Goal: Task Accomplishment & Management: Use online tool/utility

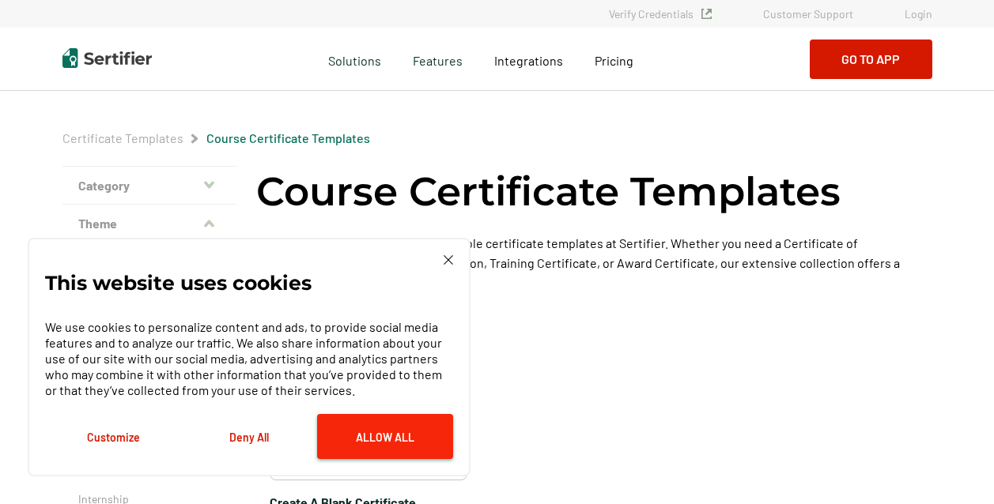
click at [390, 425] on button "Allow All" at bounding box center [385, 436] width 136 height 45
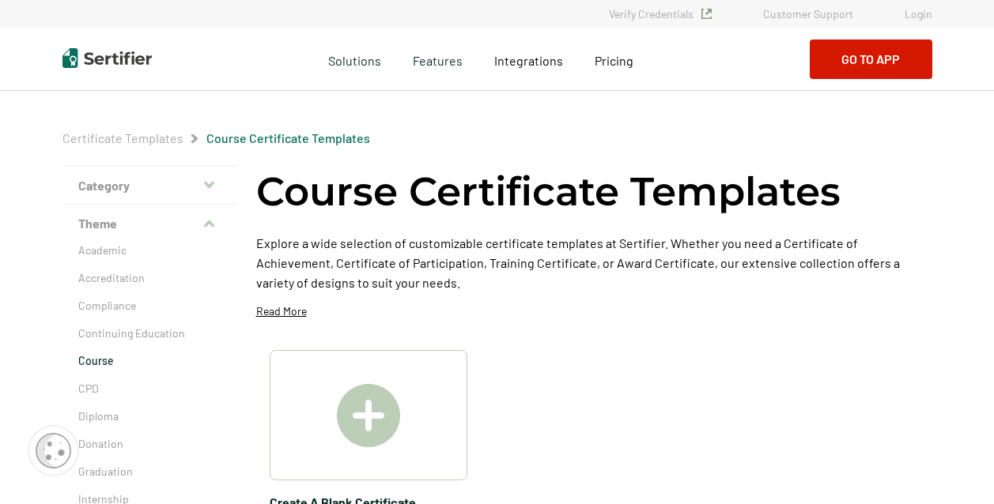
click at [919, 16] on link "Login" at bounding box center [918, 13] width 28 height 13
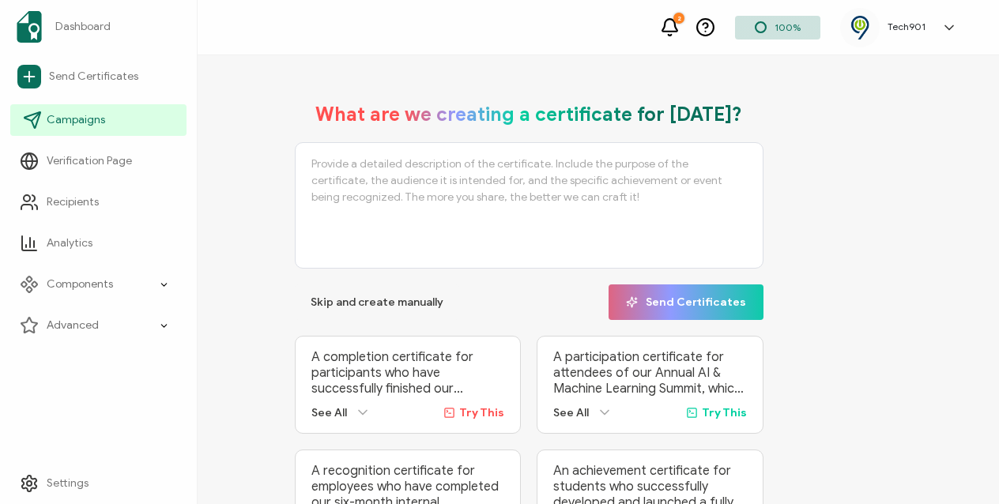
click at [85, 117] on span "Campaigns" at bounding box center [76, 120] width 59 height 16
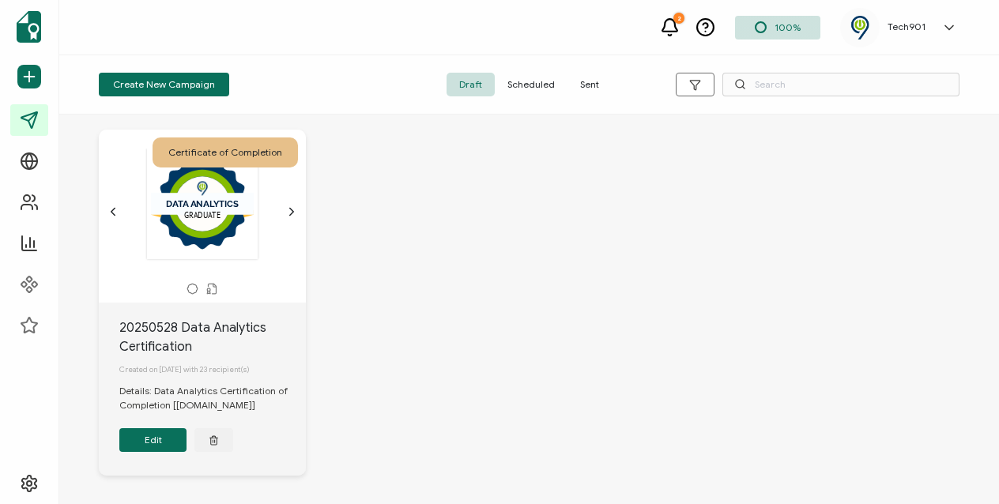
scroll to position [392, 0]
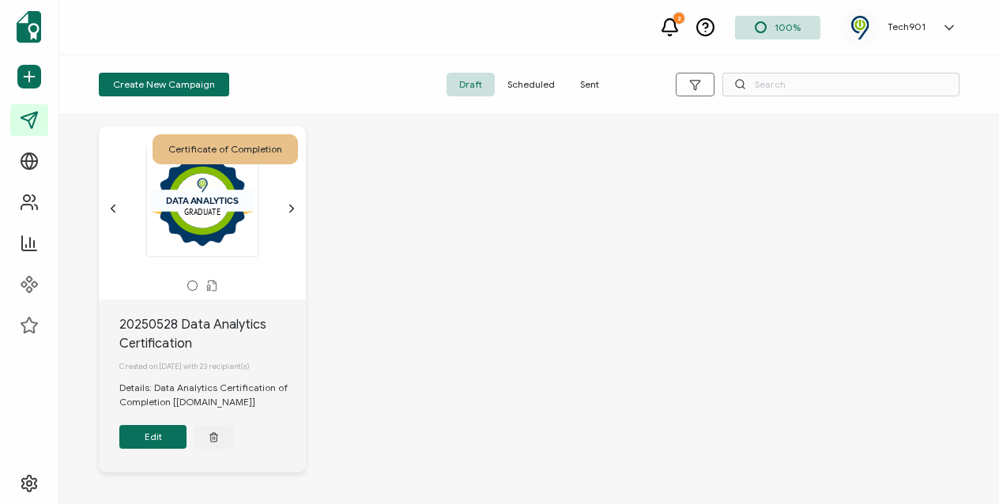
click at [288, 215] on icon "chevron forward outline" at bounding box center [291, 208] width 13 height 13
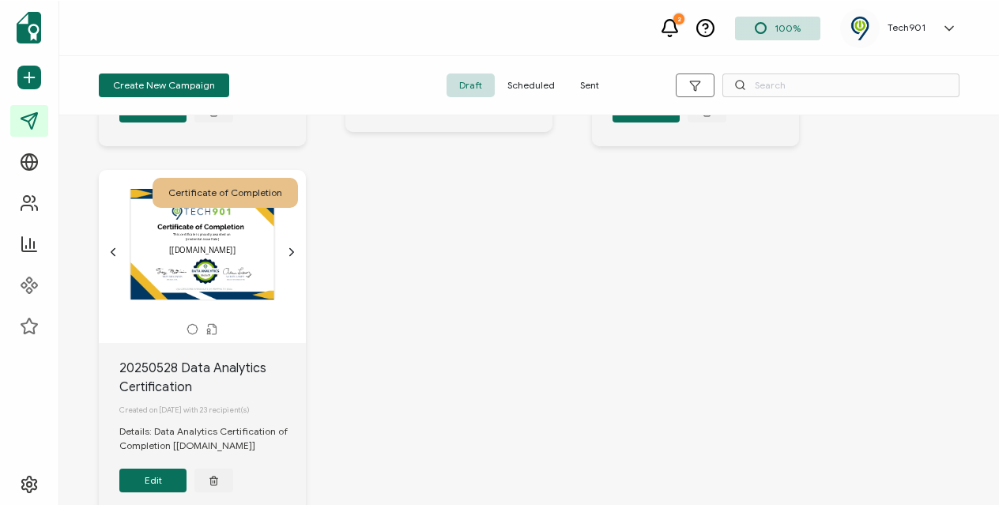
scroll to position [352, 0]
